Goal: Feedback & Contribution: Leave review/rating

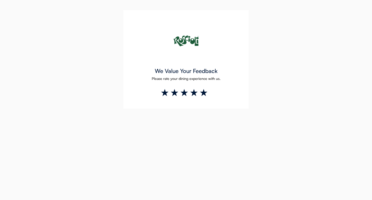
click at [204, 91] on li at bounding box center [204, 93] width 10 height 10
type input "*"
click at [196, 90] on li at bounding box center [195, 93] width 10 height 10
